Goal: Information Seeking & Learning: Learn about a topic

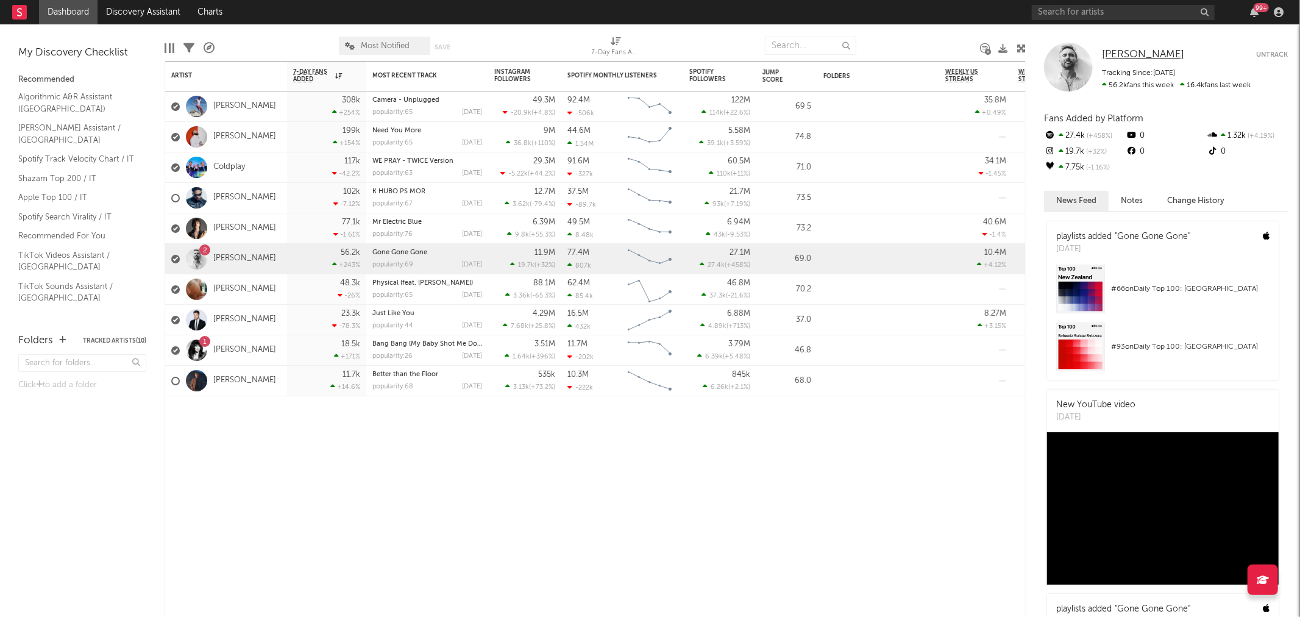
click at [1131, 53] on span "[PERSON_NAME]" at bounding box center [1143, 54] width 82 height 10
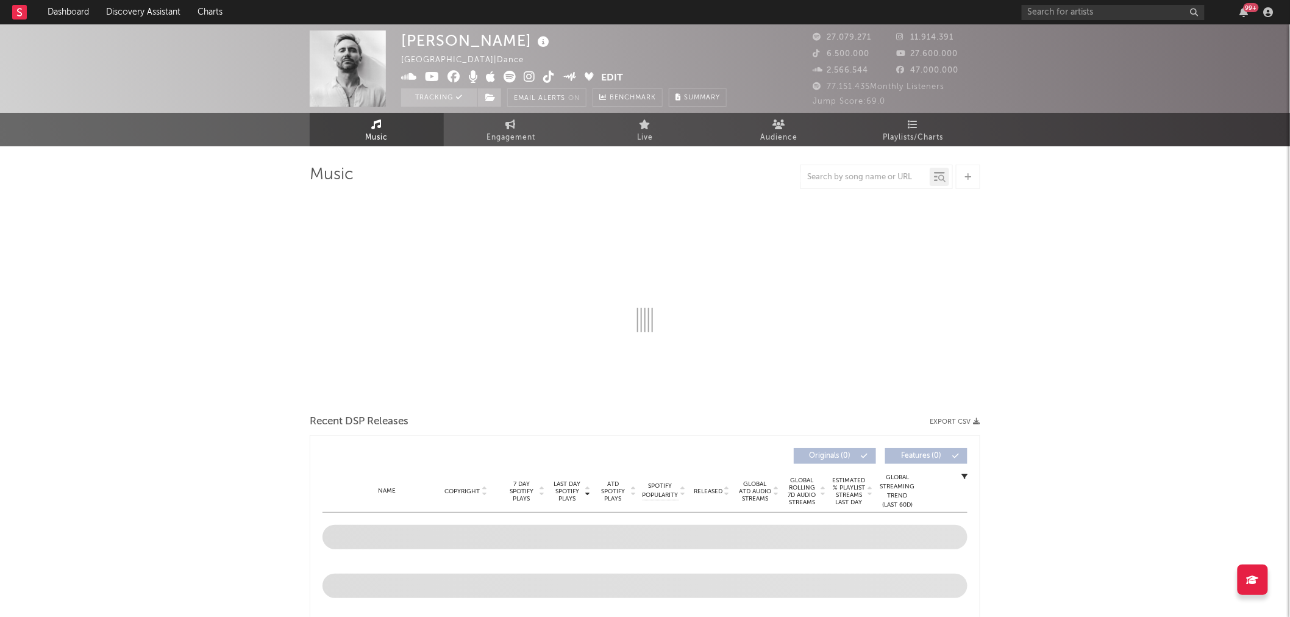
select select "6m"
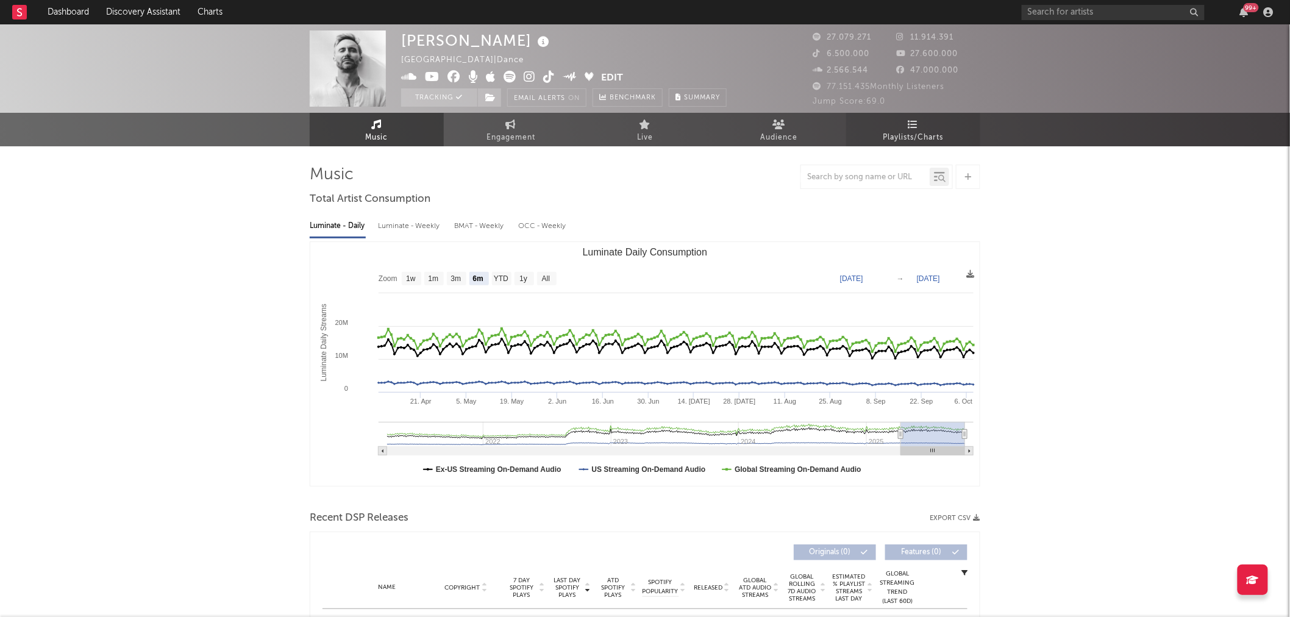
click at [905, 128] on link "Playlists/Charts" at bounding box center [913, 130] width 134 height 34
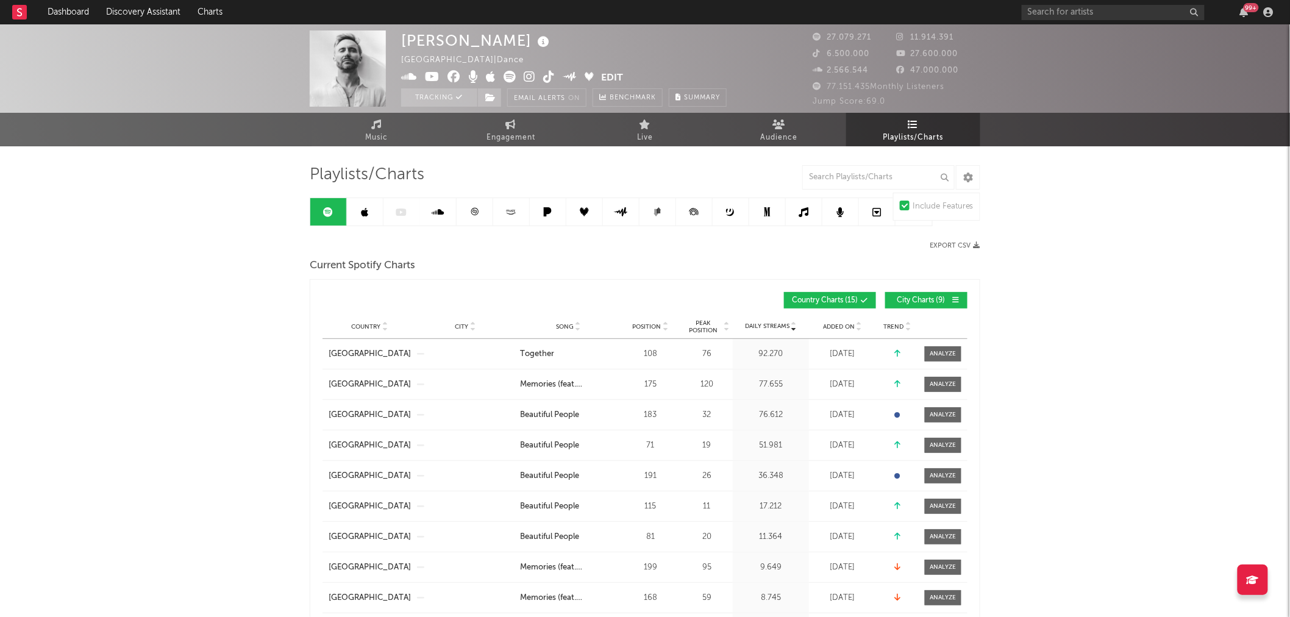
click at [911, 297] on span "City Charts ( 9 )" at bounding box center [921, 300] width 56 height 7
click at [558, 327] on span "Song" at bounding box center [565, 326] width 18 height 7
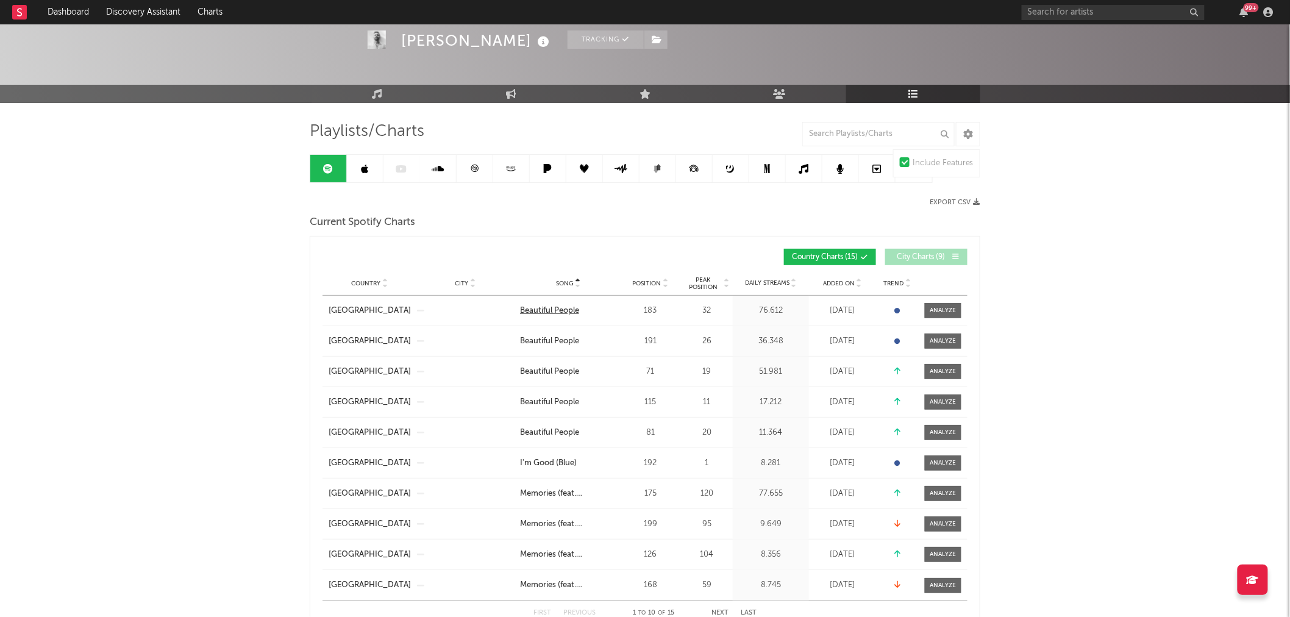
scroll to position [68, 0]
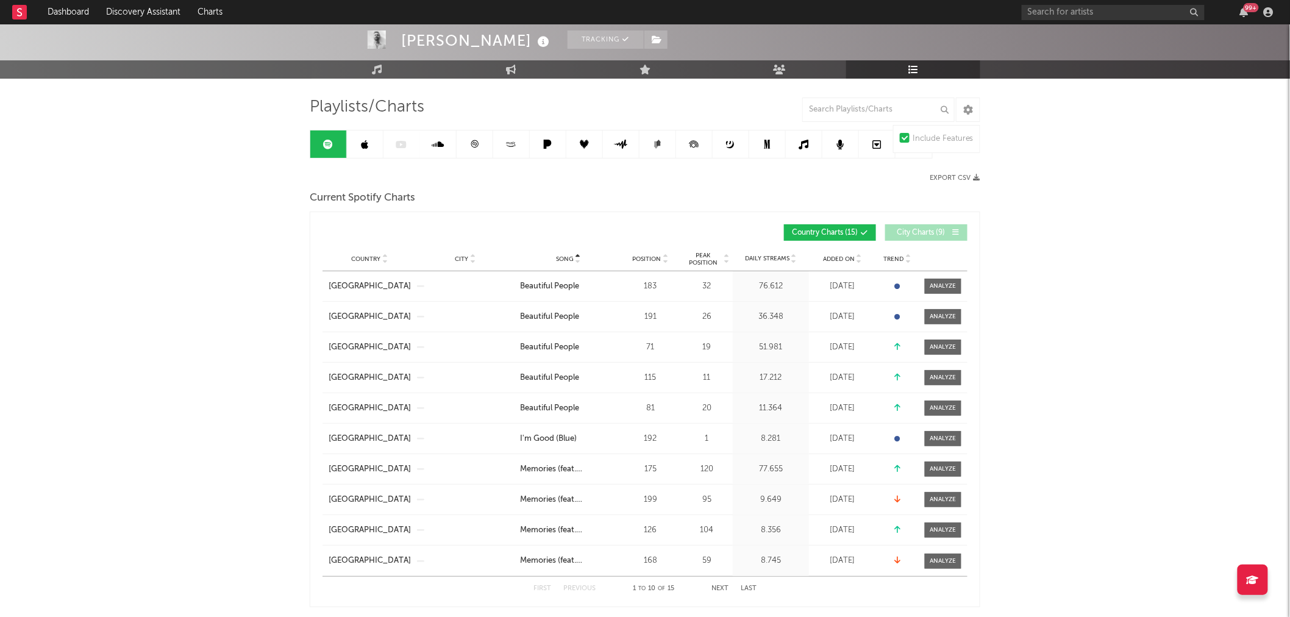
click at [724, 586] on button "Next" at bounding box center [719, 588] width 17 height 7
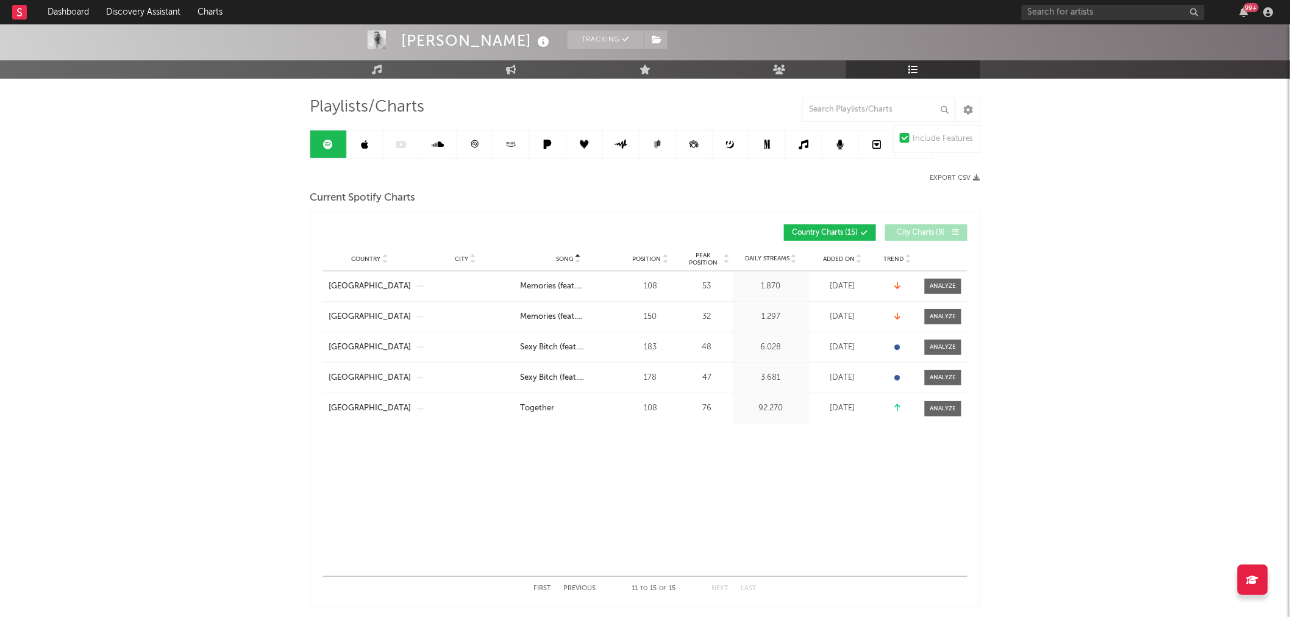
click at [578, 585] on button "Previous" at bounding box center [579, 588] width 32 height 7
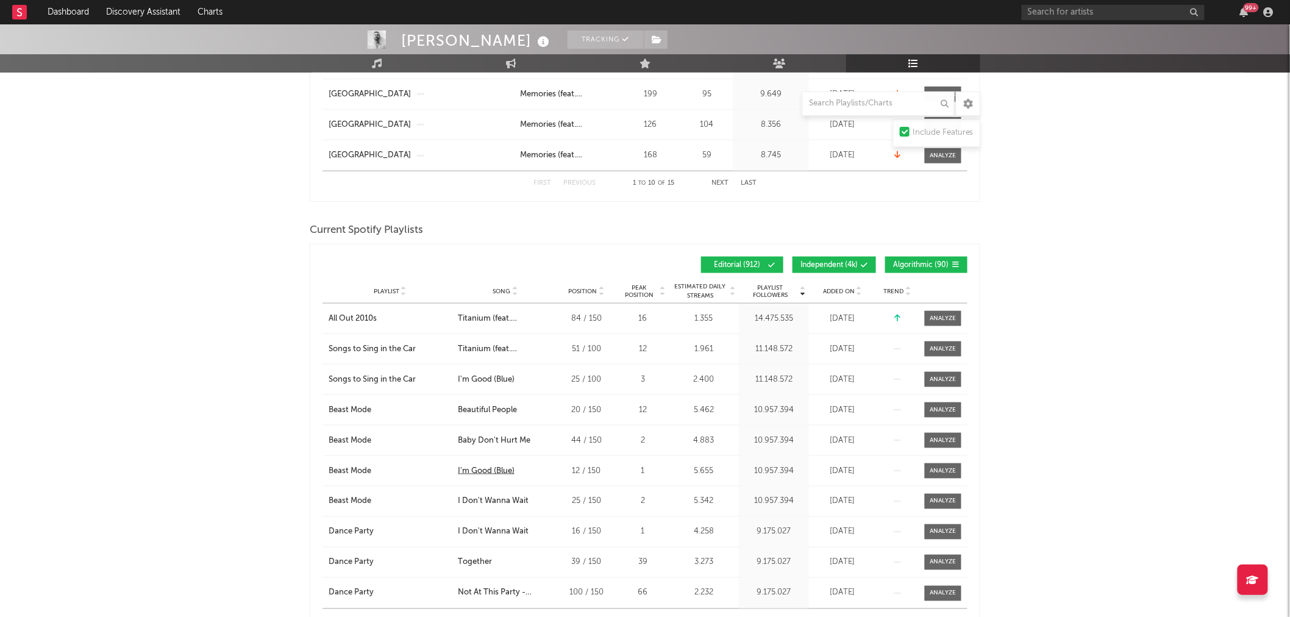
scroll to position [474, 0]
click at [920, 266] on span "Algorithmic ( 90 )" at bounding box center [921, 264] width 56 height 7
click at [860, 258] on button "Independent ( 4k )" at bounding box center [834, 264] width 84 height 16
click at [510, 288] on span "Song" at bounding box center [502, 290] width 18 height 7
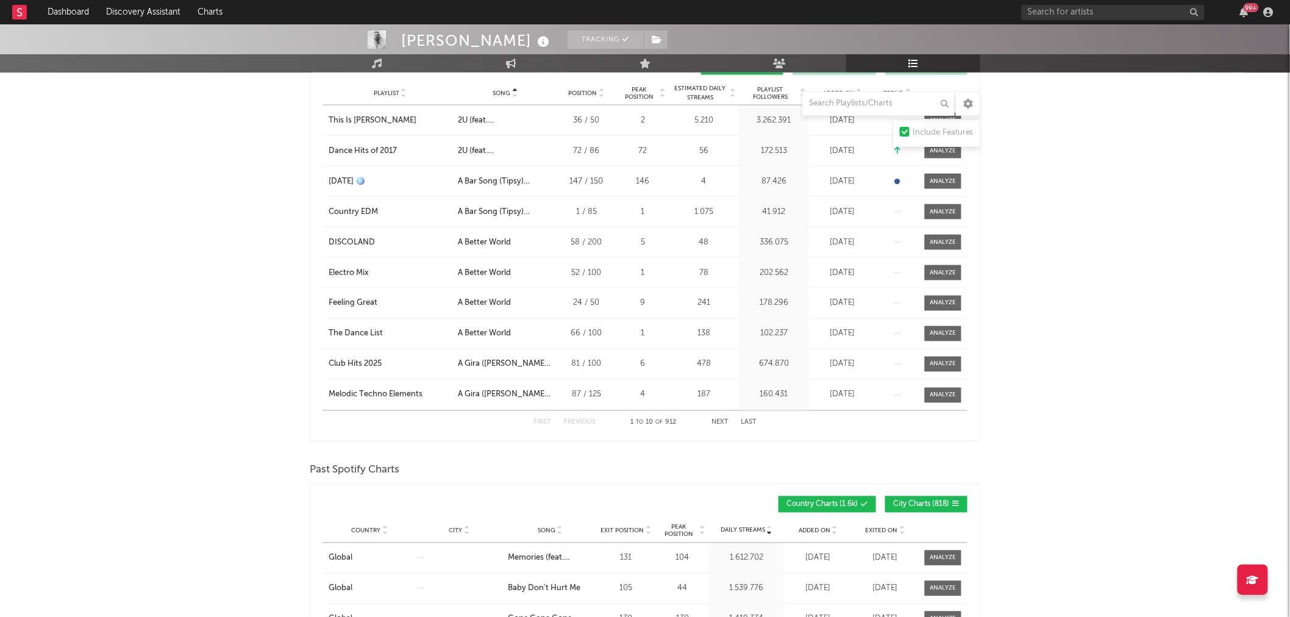
scroll to position [677, 0]
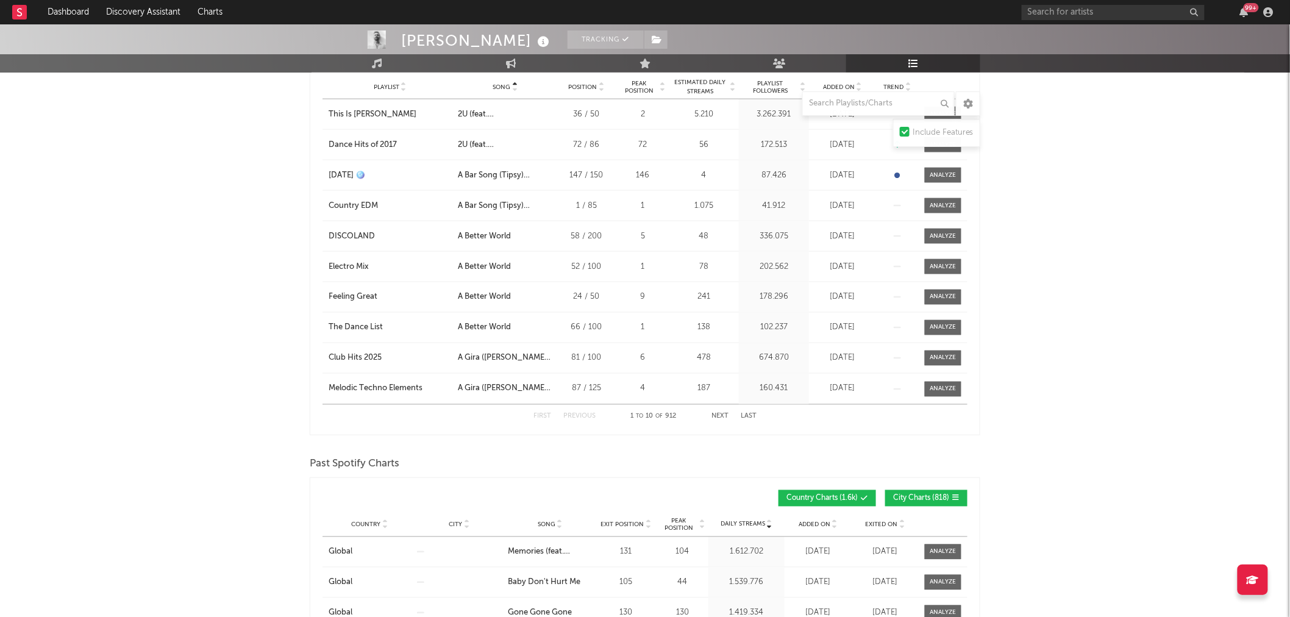
click at [720, 417] on button "Next" at bounding box center [719, 416] width 17 height 7
click at [720, 416] on button "Next" at bounding box center [719, 416] width 17 height 7
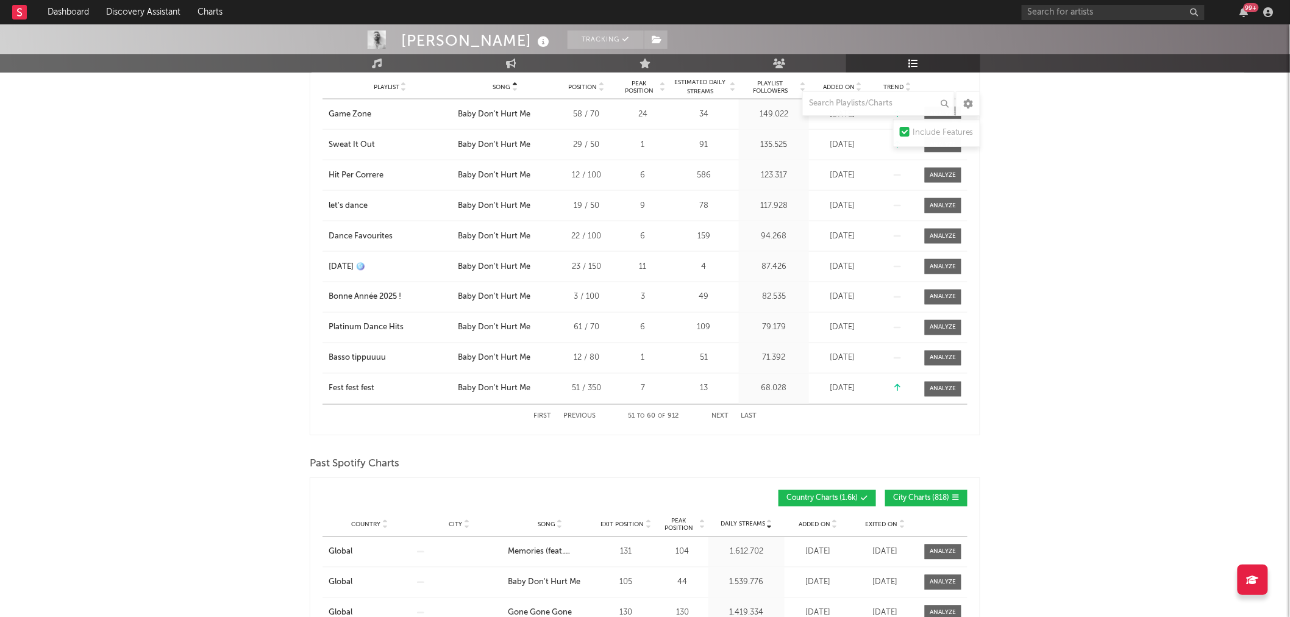
click at [720, 416] on button "Next" at bounding box center [719, 416] width 17 height 7
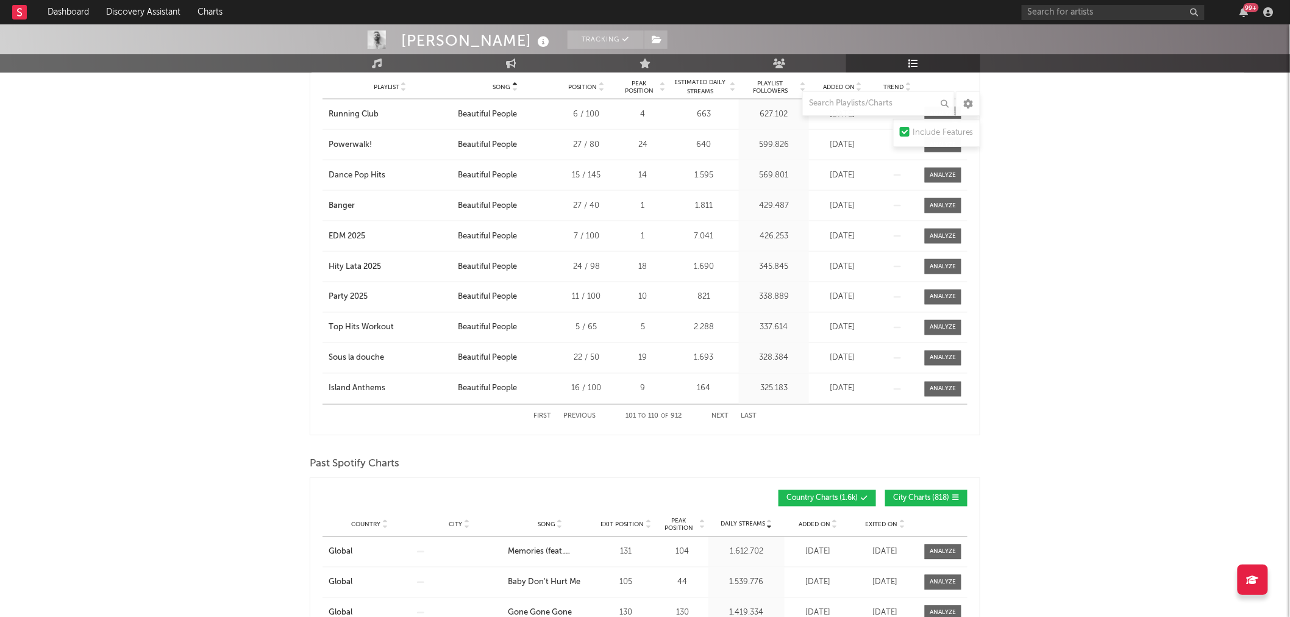
click at [720, 416] on button "Next" at bounding box center [719, 416] width 17 height 7
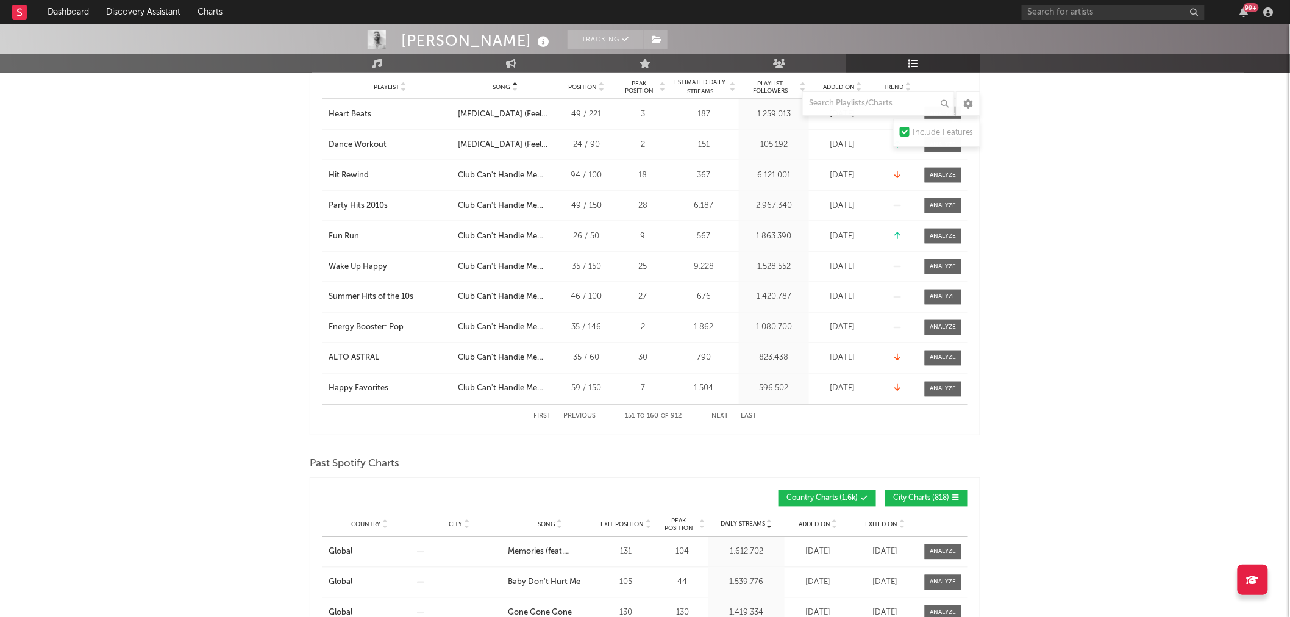
click at [720, 416] on button "Next" at bounding box center [719, 416] width 17 height 7
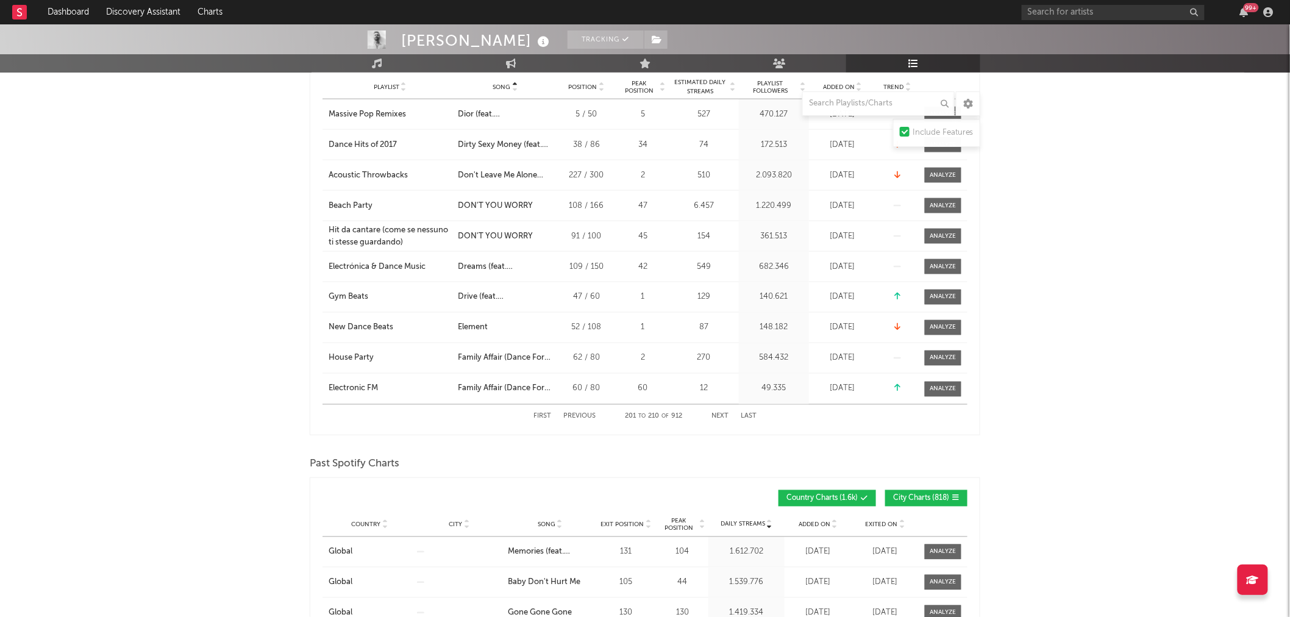
click at [720, 416] on button "Next" at bounding box center [719, 416] width 17 height 7
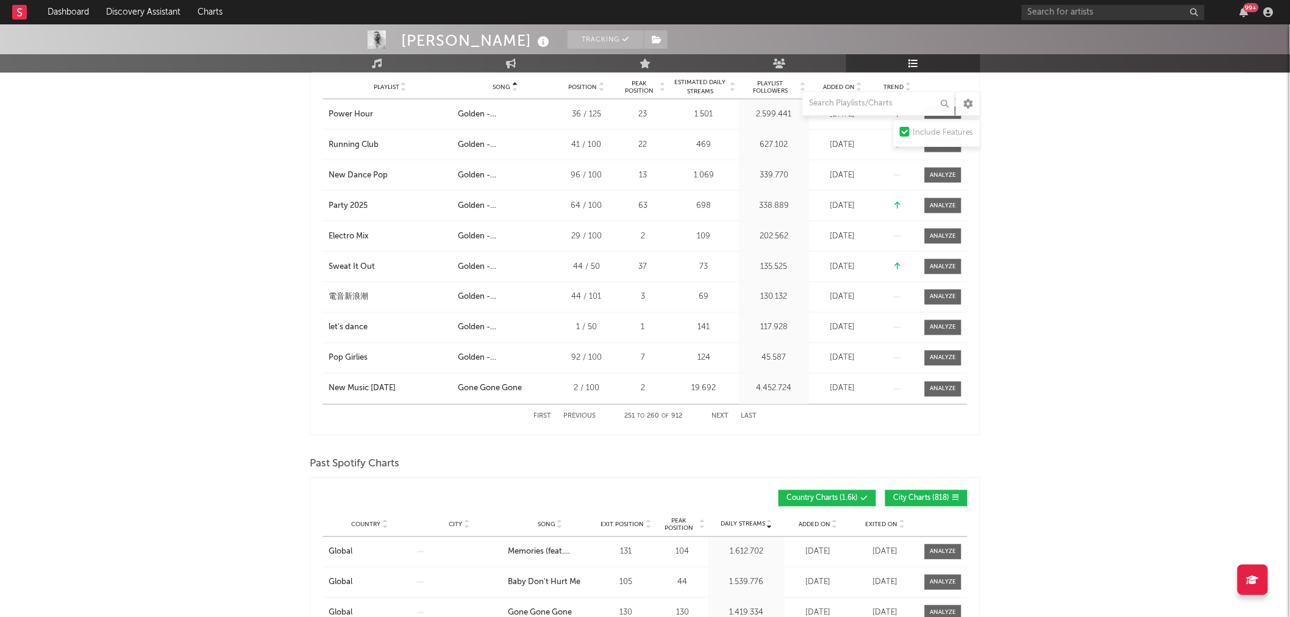
click at [720, 416] on button "Next" at bounding box center [719, 416] width 17 height 7
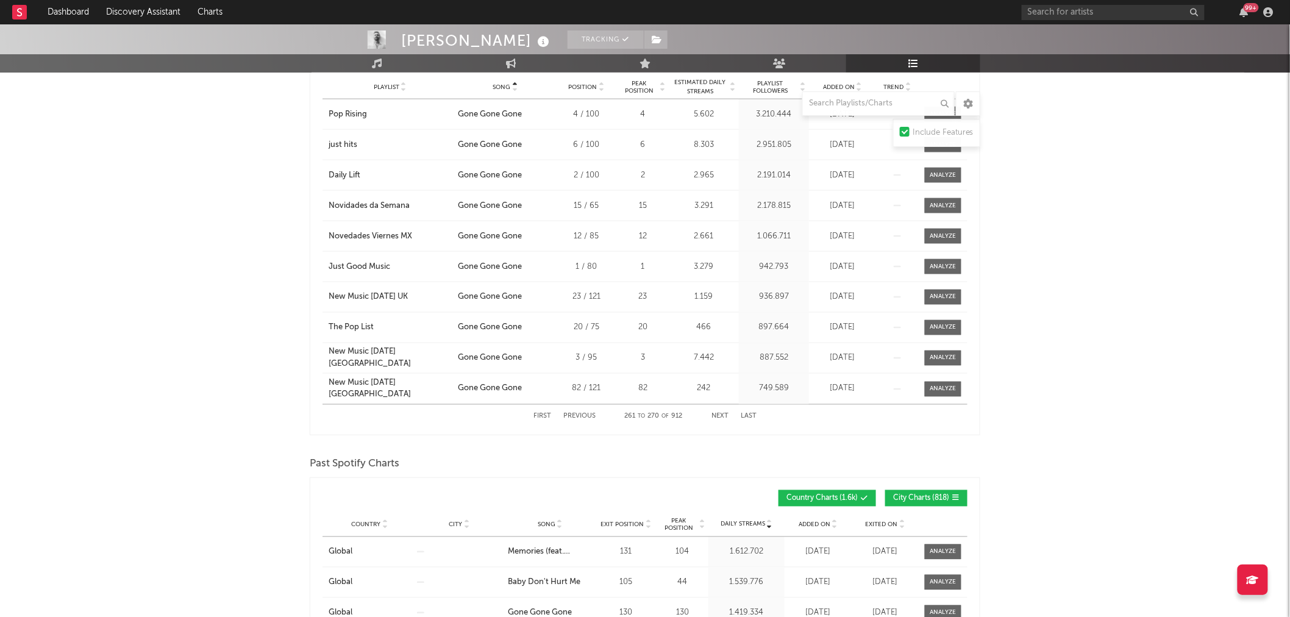
click at [588, 413] on button "Previous" at bounding box center [579, 416] width 32 height 7
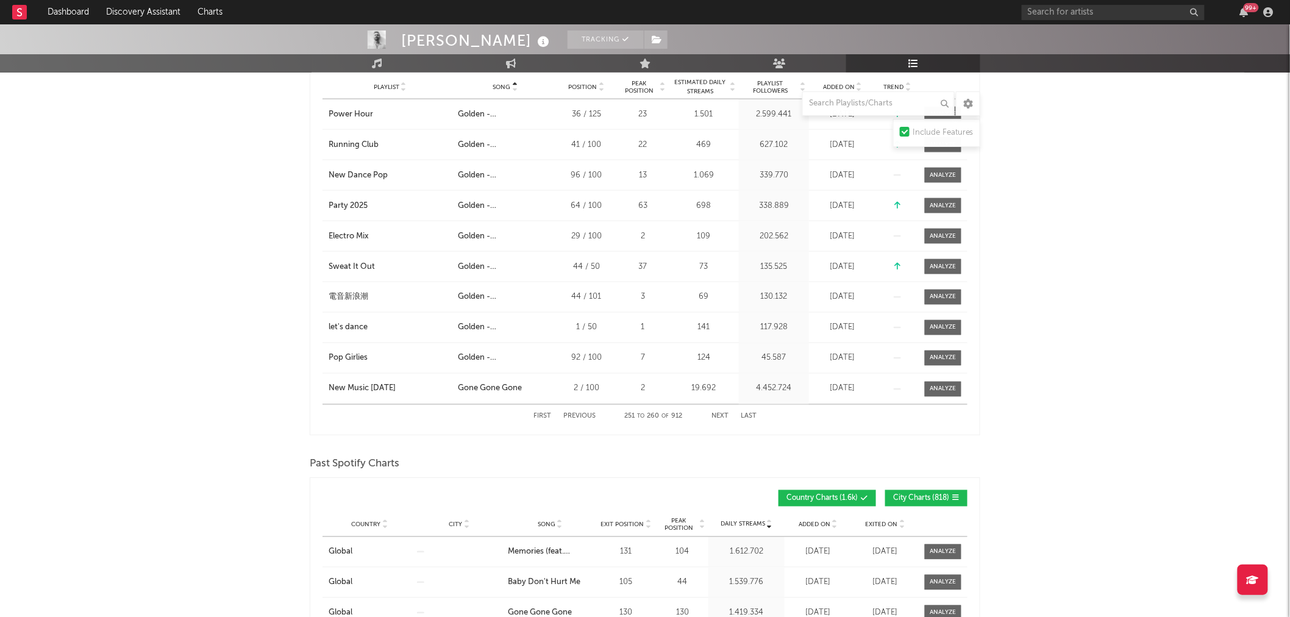
click at [718, 415] on button "Next" at bounding box center [719, 416] width 17 height 7
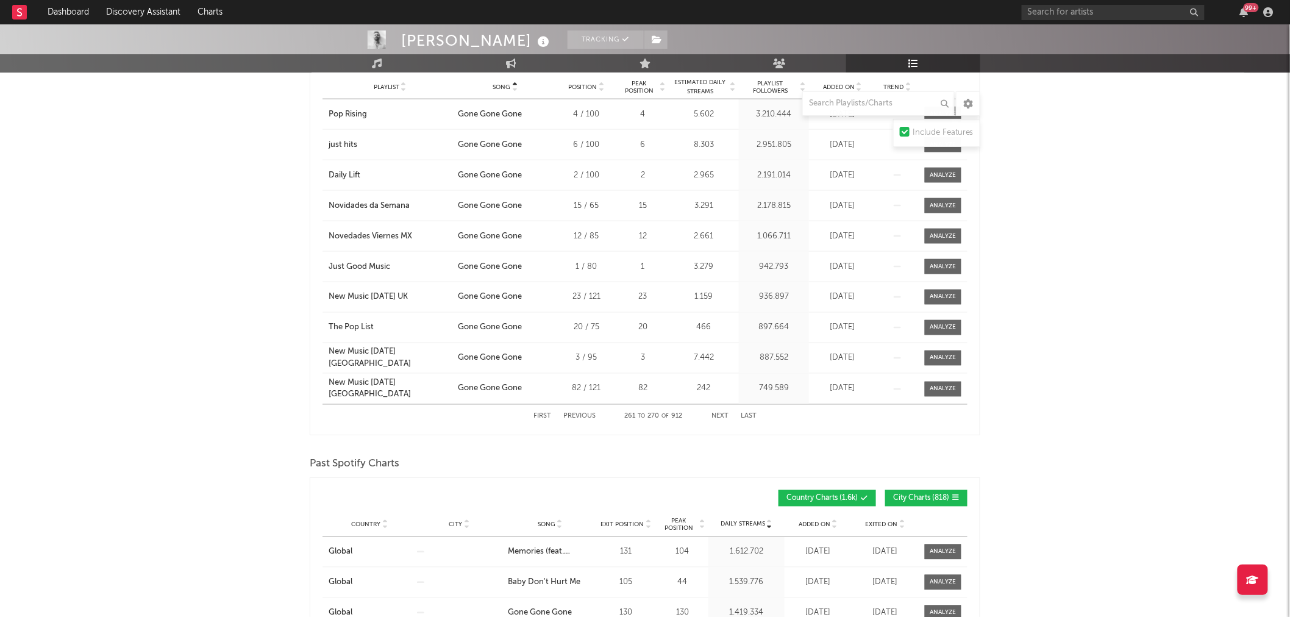
click at [723, 416] on button "Next" at bounding box center [719, 416] width 17 height 7
click at [716, 419] on button "Next" at bounding box center [719, 416] width 17 height 7
click at [710, 415] on div "First Previous 281 to 290 of 912 Next Last" at bounding box center [644, 417] width 223 height 24
click at [722, 416] on button "Next" at bounding box center [719, 416] width 17 height 7
click at [720, 416] on button "Next" at bounding box center [719, 416] width 17 height 7
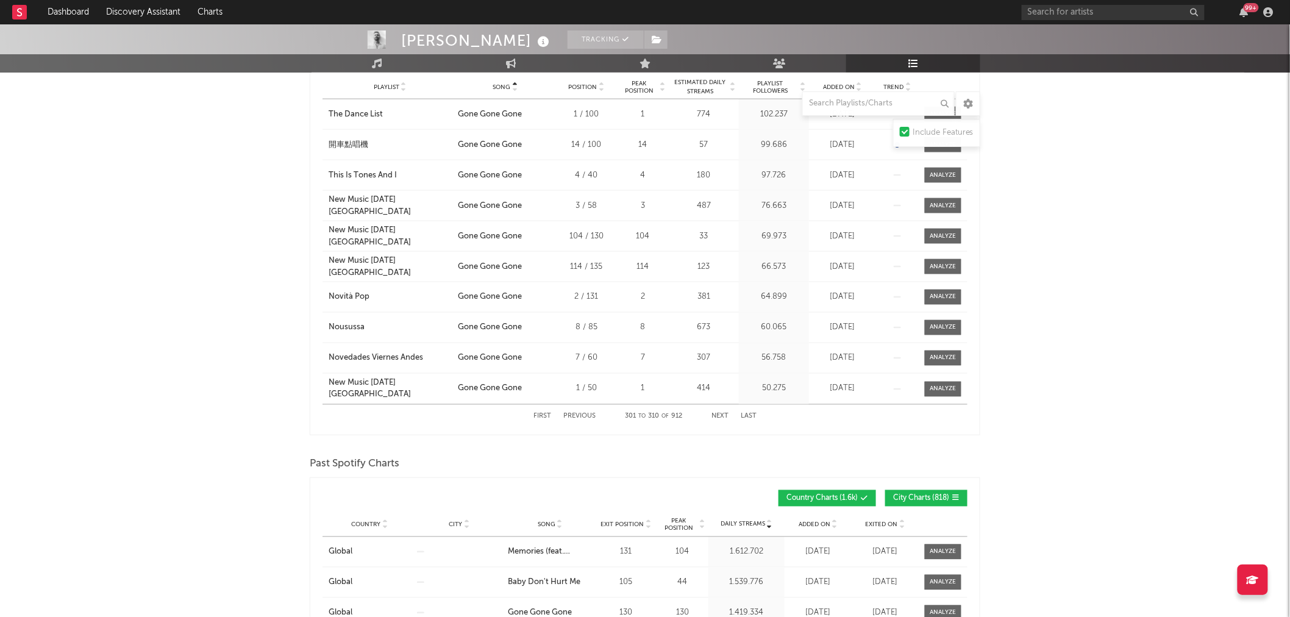
click at [722, 417] on button "Next" at bounding box center [719, 416] width 17 height 7
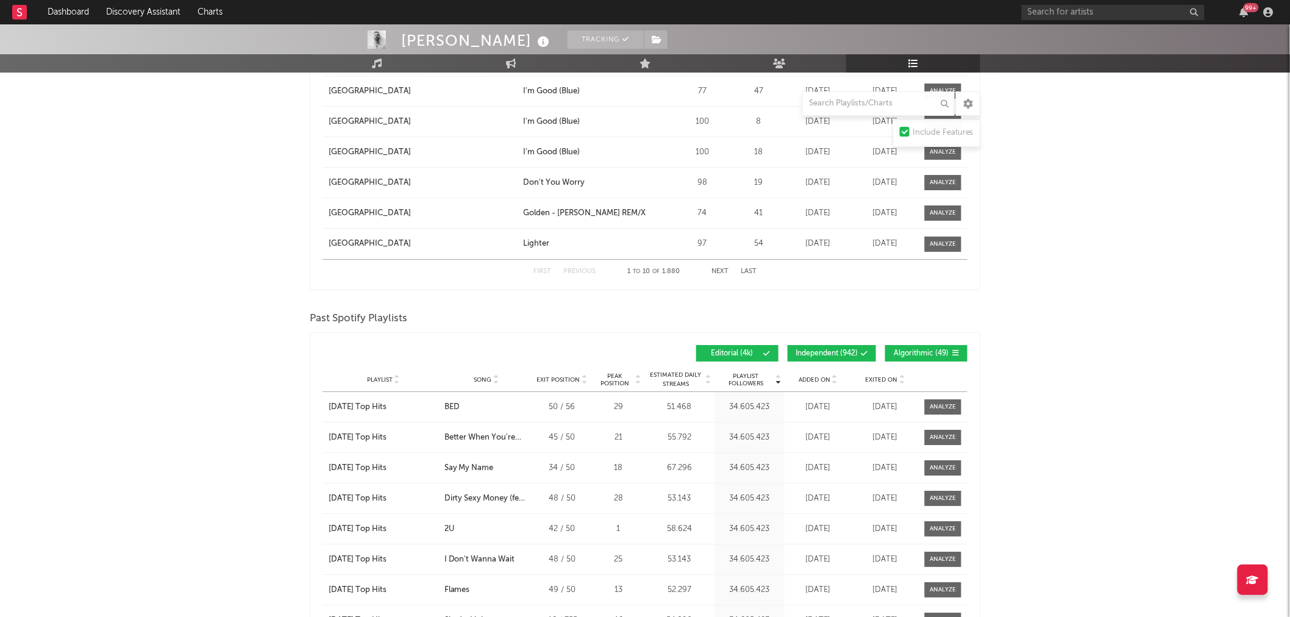
scroll to position [1662, 0]
